Goal: Transaction & Acquisition: Purchase product/service

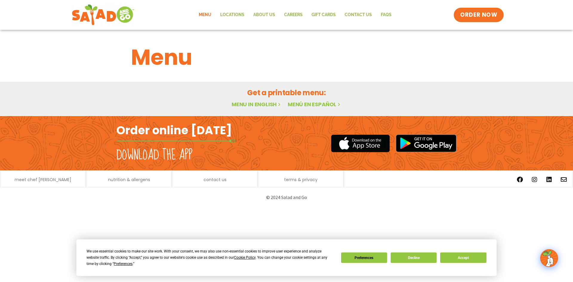
click at [470, 16] on span "ORDER NOW" at bounding box center [479, 15] width 37 height 8
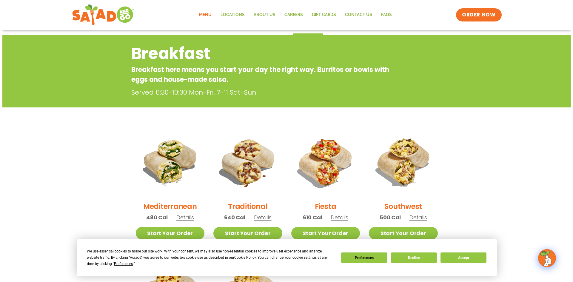
scroll to position [60, 0]
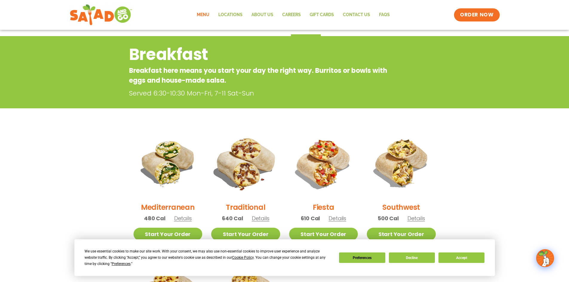
click at [255, 157] on img at bounding box center [245, 163] width 81 height 81
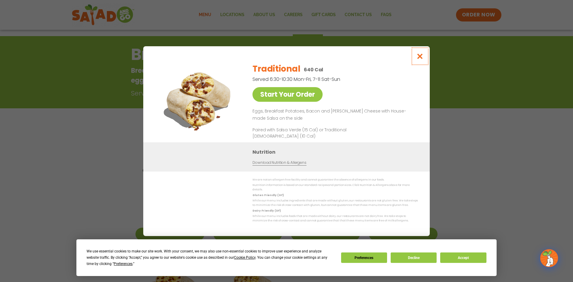
click at [424, 59] on icon "Close modal" at bounding box center [420, 56] width 7 height 6
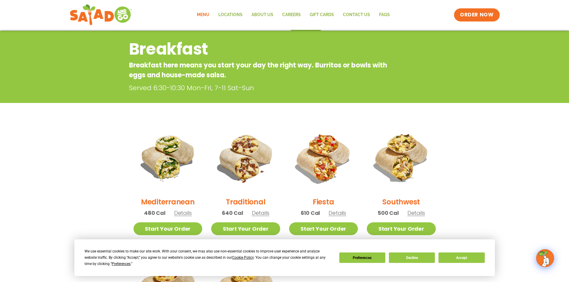
scroll to position [96, 0]
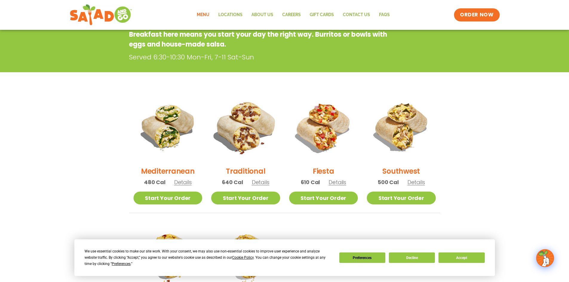
click at [246, 123] on img at bounding box center [245, 127] width 81 height 81
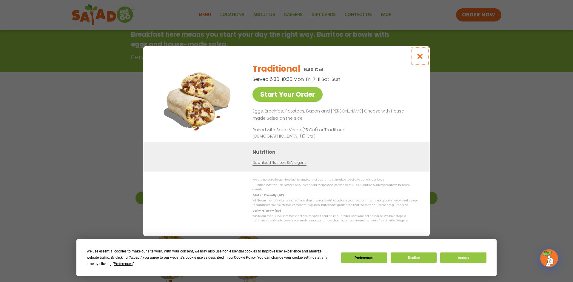
click at [419, 56] on icon "Close modal" at bounding box center [420, 56] width 7 height 6
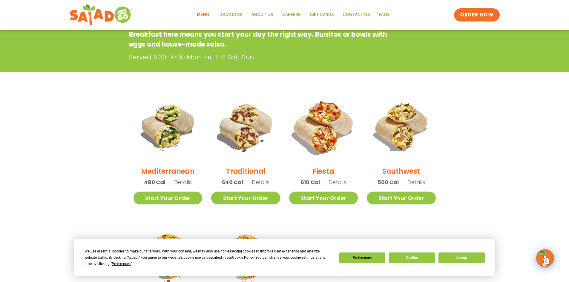
click at [332, 134] on img at bounding box center [323, 127] width 81 height 81
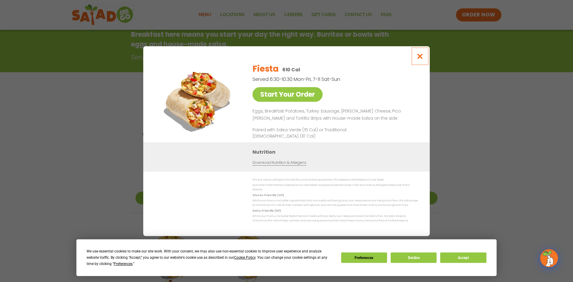
click at [420, 57] on icon "Close modal" at bounding box center [420, 56] width 7 height 6
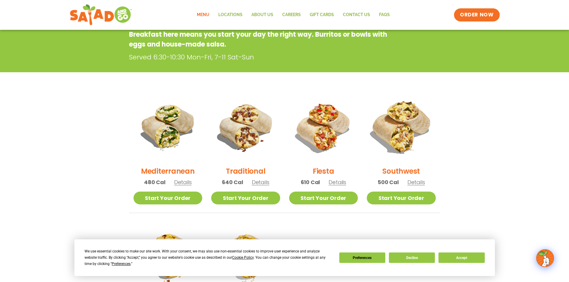
click at [386, 128] on img at bounding box center [401, 127] width 81 height 81
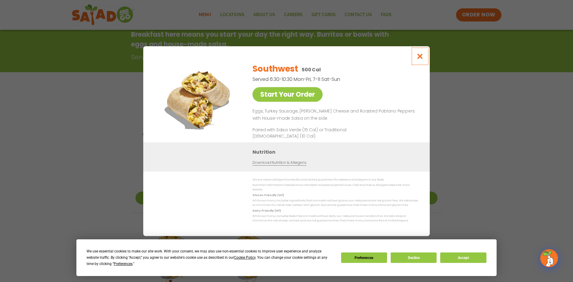
click at [424, 59] on icon "Close modal" at bounding box center [420, 56] width 7 height 6
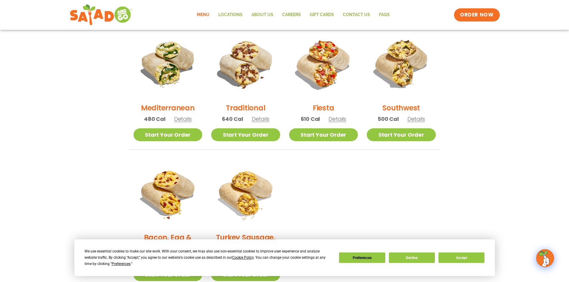
scroll to position [156, 0]
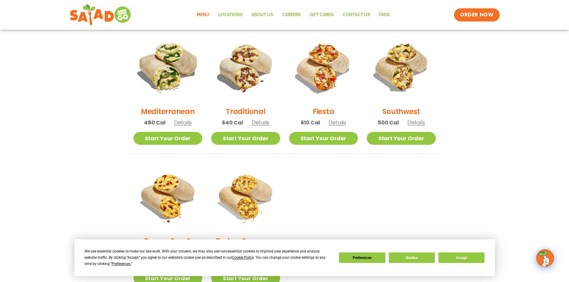
click at [171, 69] on img at bounding box center [167, 67] width 81 height 81
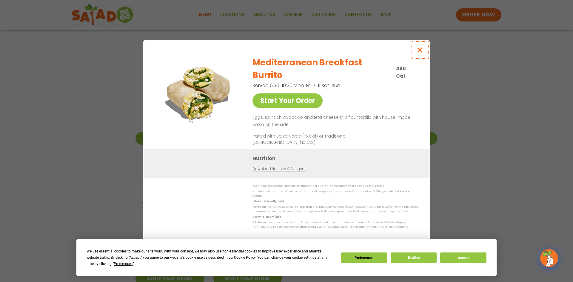
click at [423, 53] on icon "Close modal" at bounding box center [420, 50] width 7 height 6
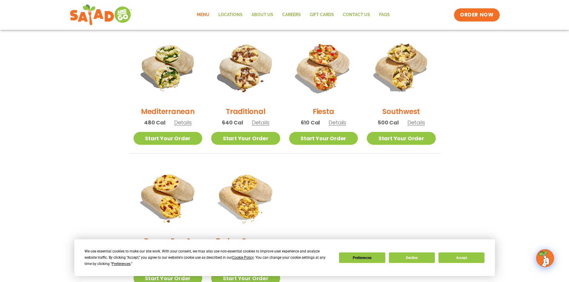
click at [394, 73] on img at bounding box center [401, 67] width 69 height 69
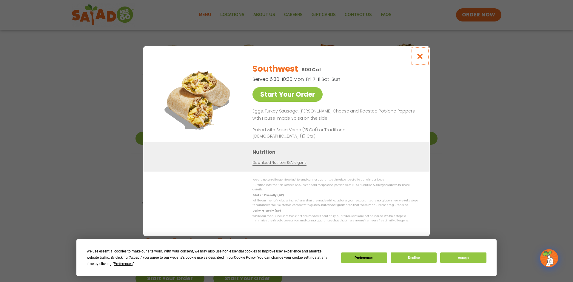
click at [423, 56] on icon "Close modal" at bounding box center [420, 56] width 7 height 6
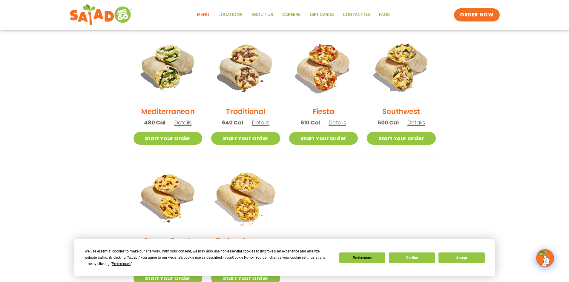
click at [266, 196] on img at bounding box center [245, 197] width 81 height 81
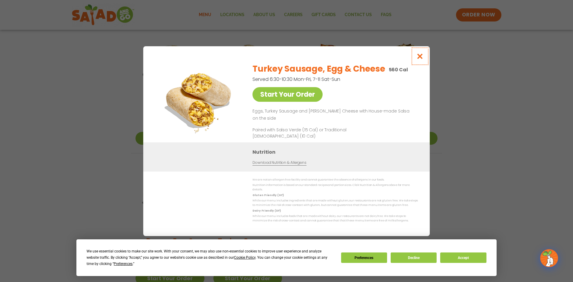
click at [423, 57] on icon "Close modal" at bounding box center [420, 56] width 7 height 6
